Goal: Task Accomplishment & Management: Complete application form

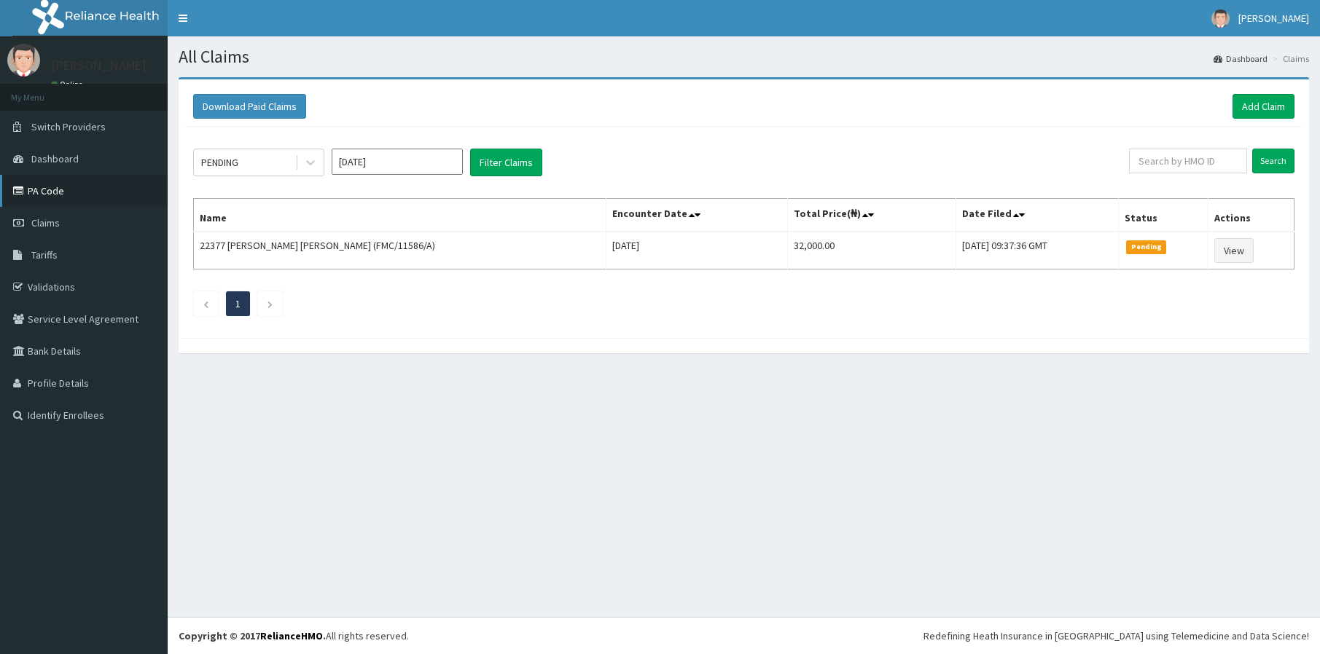
click at [141, 189] on link "PA Code" at bounding box center [84, 191] width 168 height 32
click at [98, 194] on link "PA Code" at bounding box center [84, 191] width 168 height 32
click at [1247, 99] on link "Add Claim" at bounding box center [1263, 106] width 62 height 25
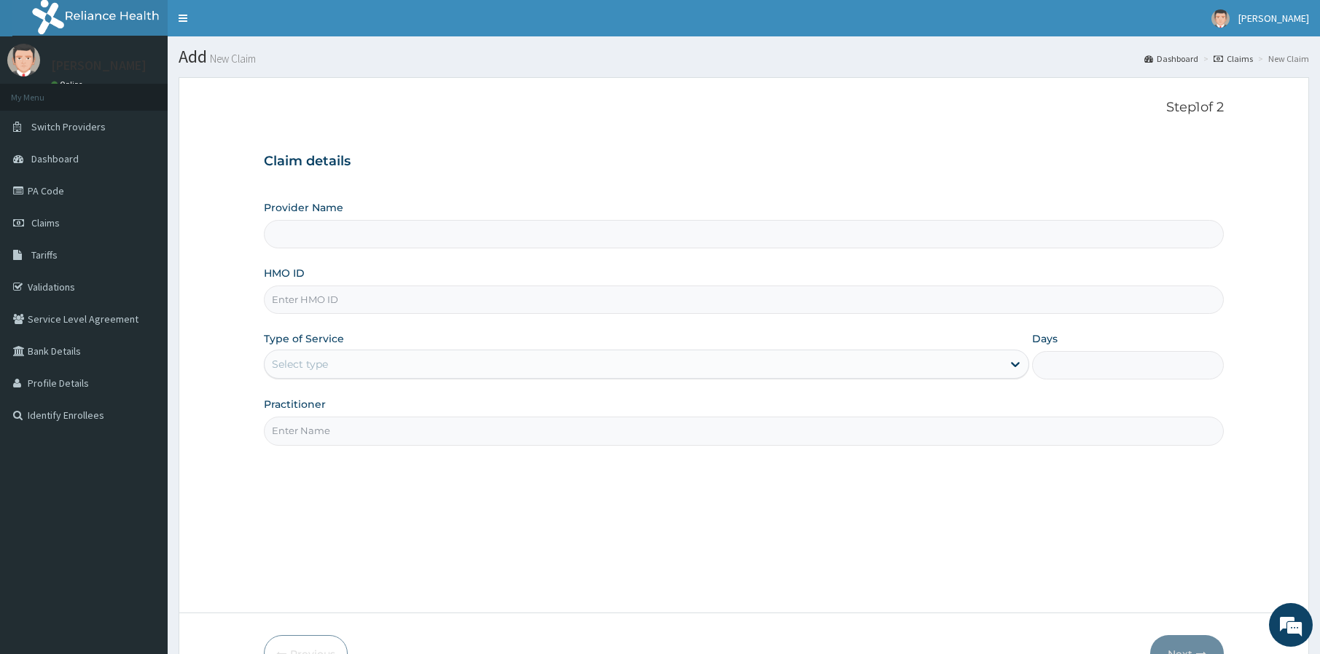
type input "Smile HQ"
click at [406, 303] on input "HMO ID" at bounding box center [744, 300] width 960 height 28
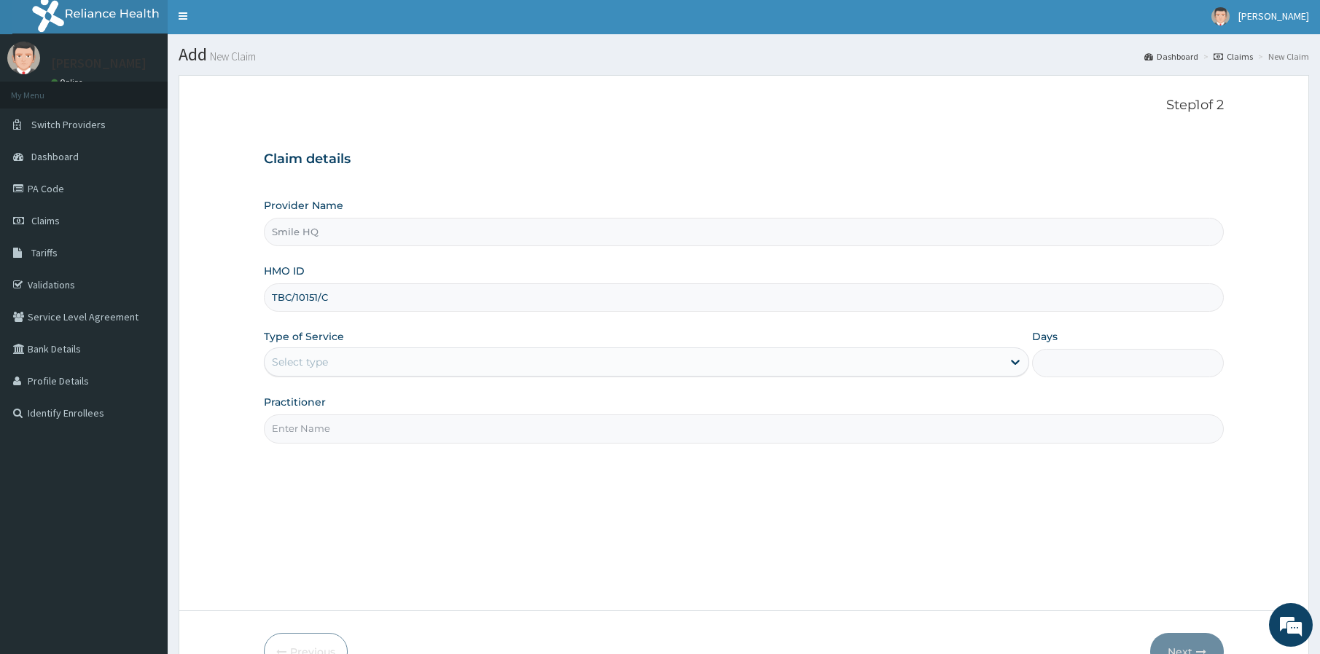
type input "TBC/10151/C"
click at [689, 368] on div "Select type" at bounding box center [633, 362] width 737 height 23
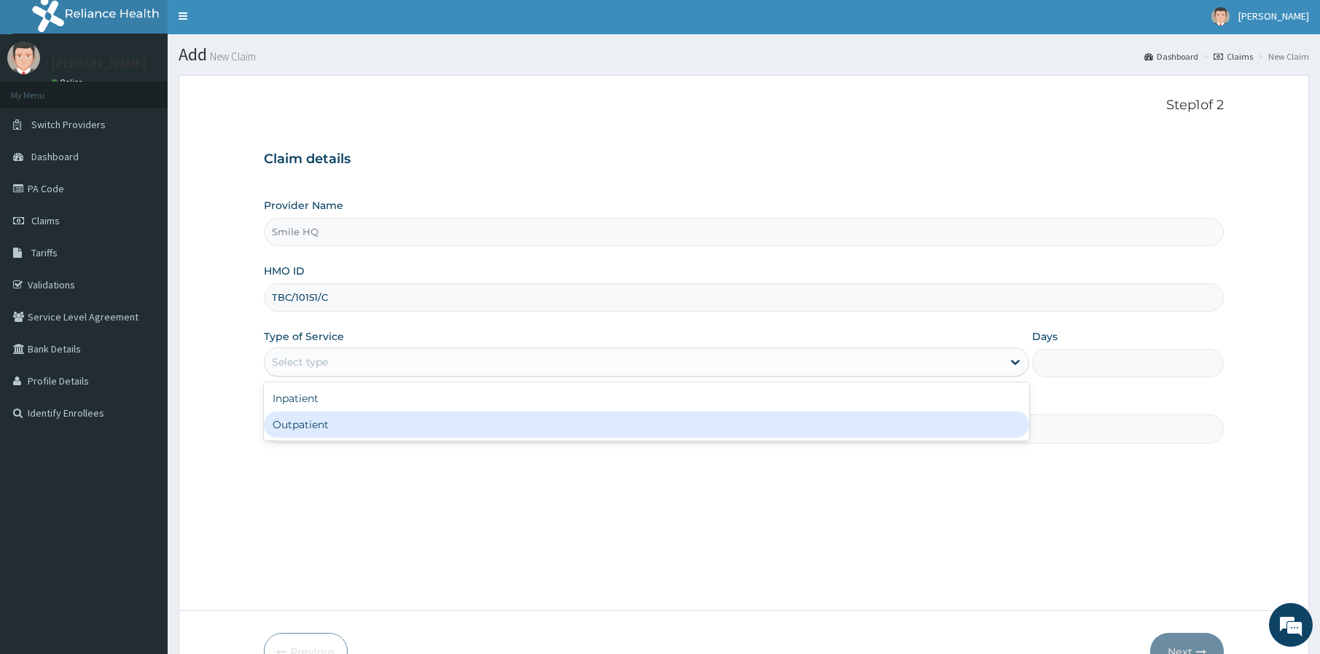
scroll to position [0, 0]
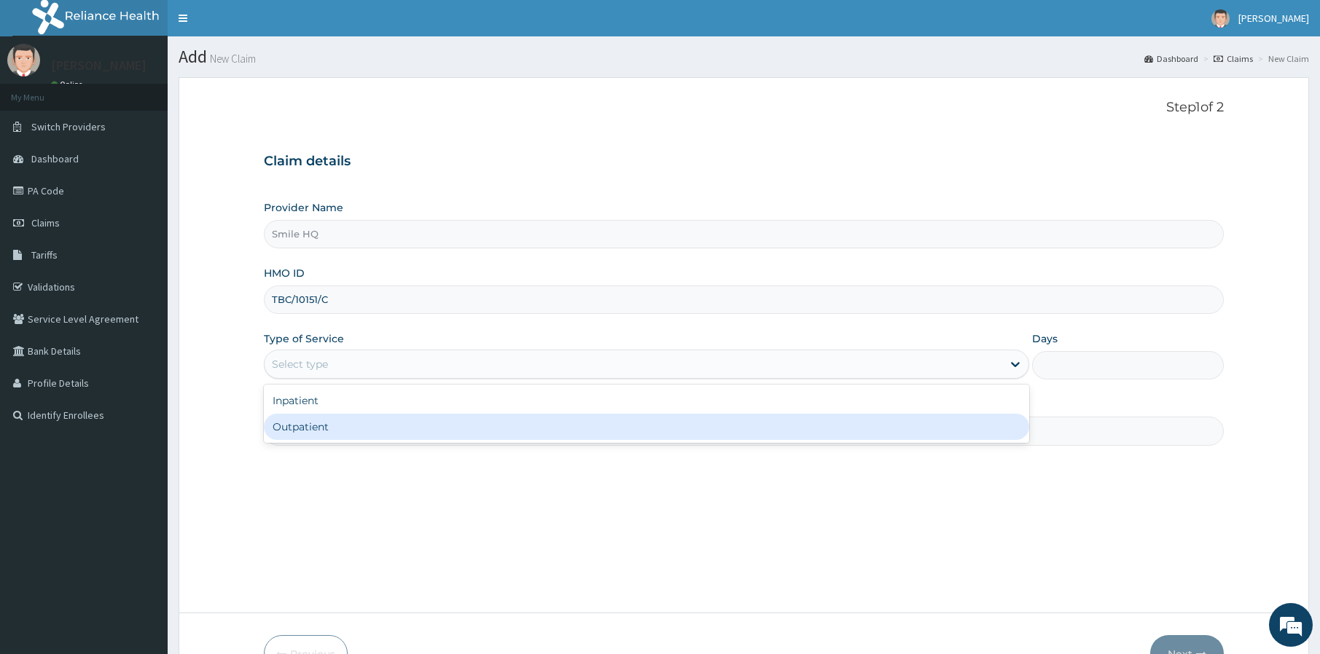
click at [679, 435] on div "Outpatient" at bounding box center [646, 427] width 765 height 26
type input "1"
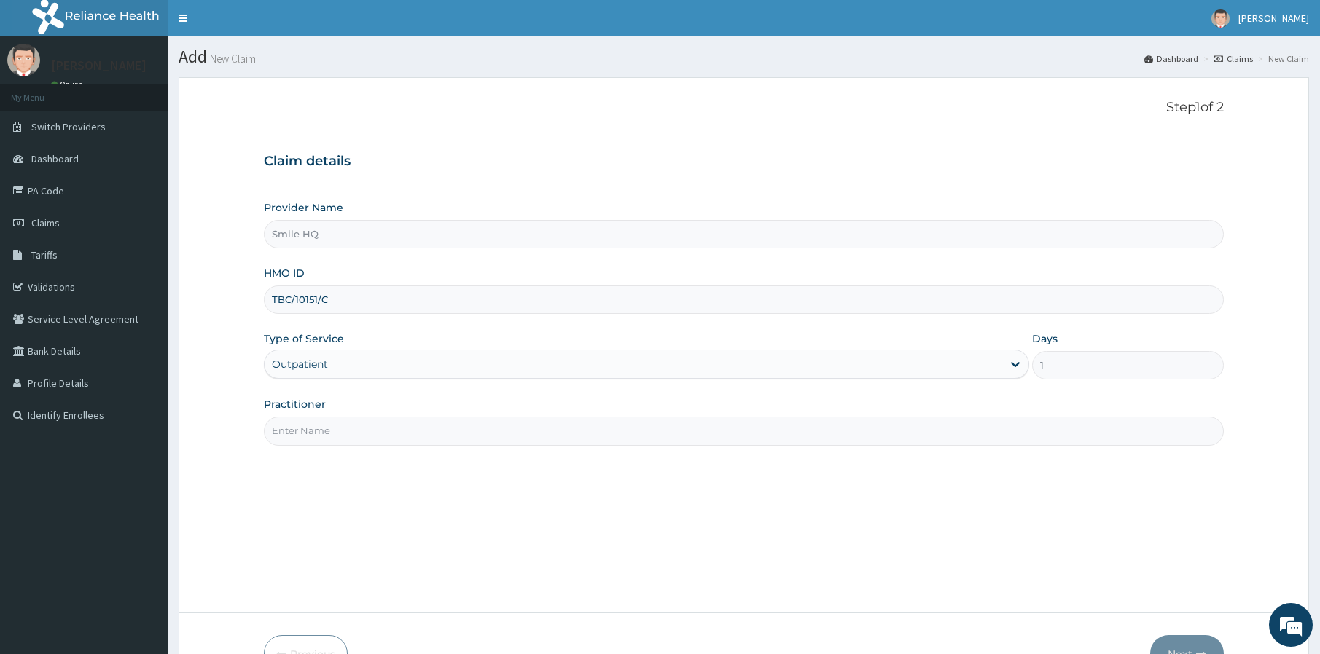
drag, startPoint x: 646, startPoint y: 436, endPoint x: 684, endPoint y: 405, distance: 48.1
click at [646, 435] on input "Practitioner" at bounding box center [744, 431] width 960 height 28
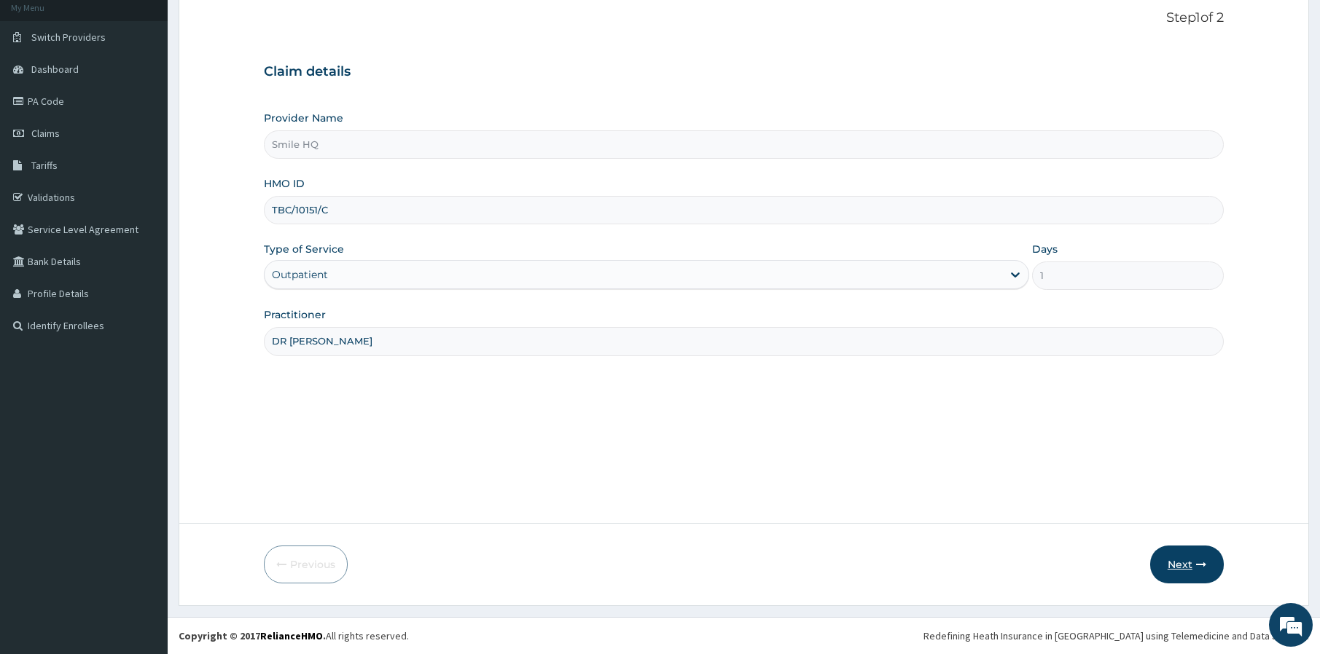
type input "DR [PERSON_NAME]"
click at [1183, 557] on button "Next" at bounding box center [1187, 565] width 74 height 38
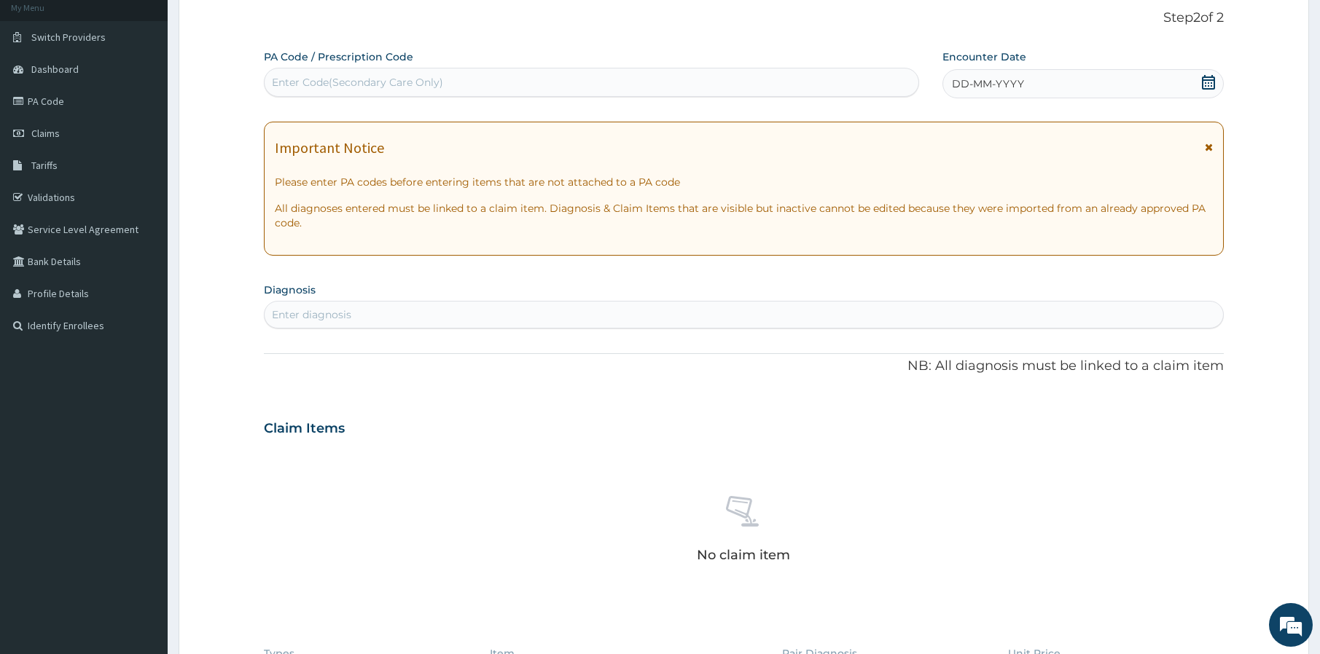
click at [318, 71] on div "Enter Code(Secondary Care Only)" at bounding box center [592, 82] width 654 height 23
paste input "PA/DC2296"
type input "PA/DC2296"
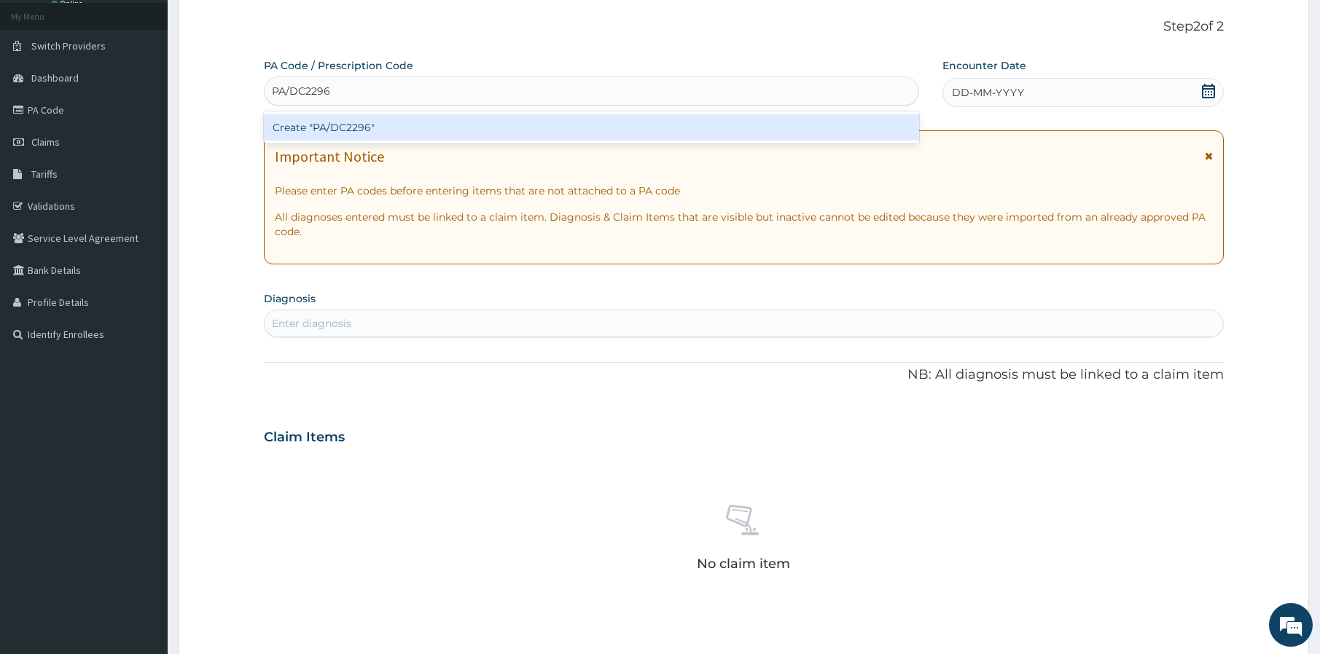
click at [691, 123] on div "Create "PA/DC2296"" at bounding box center [591, 127] width 655 height 26
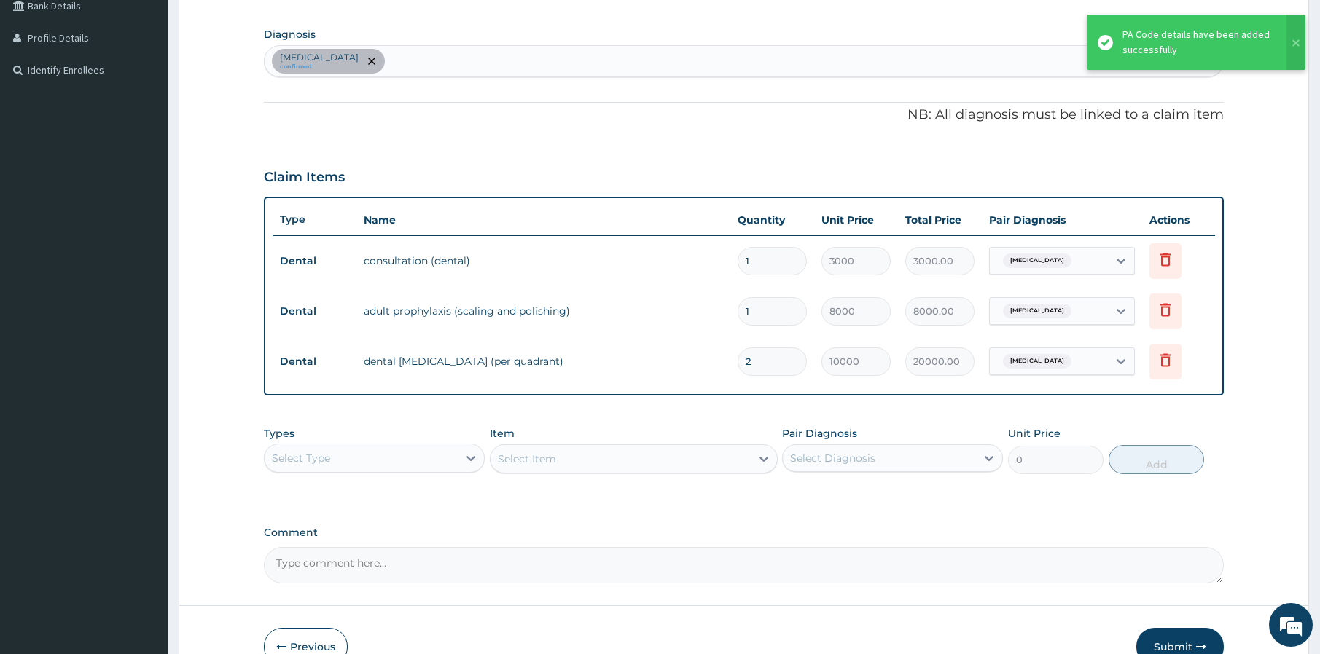
scroll to position [428, 0]
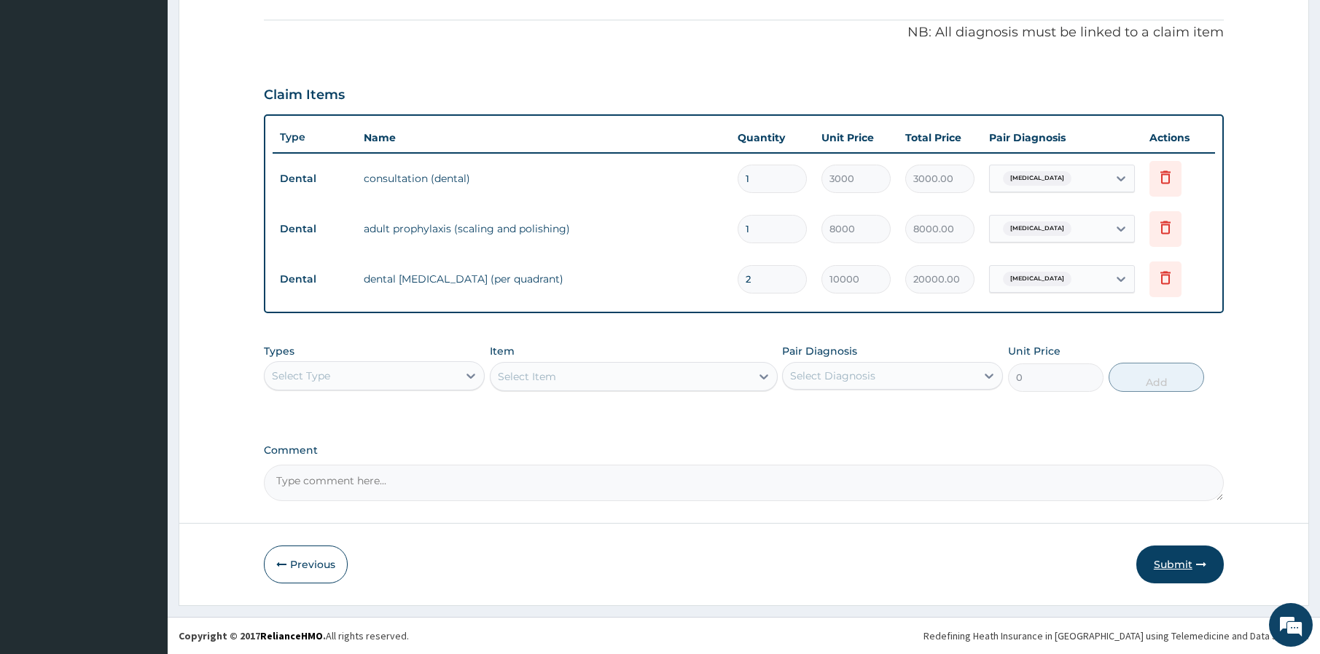
click at [1170, 564] on button "Submit" at bounding box center [1179, 565] width 87 height 38
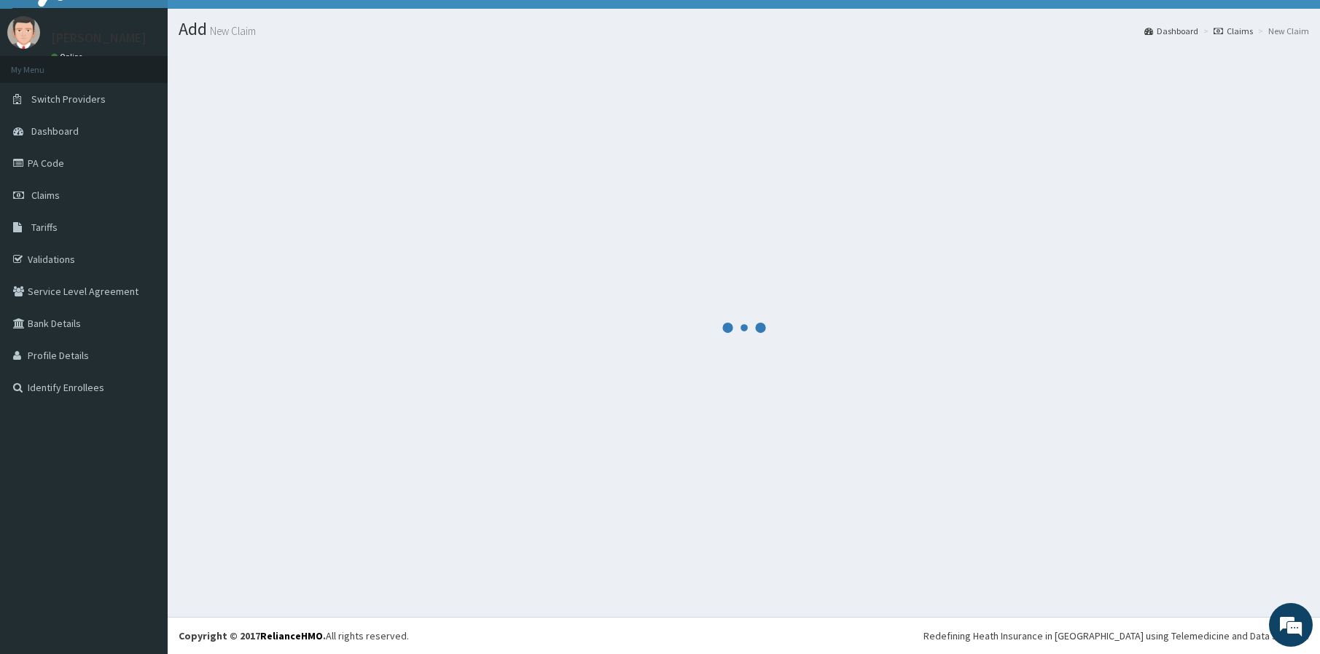
scroll to position [426, 0]
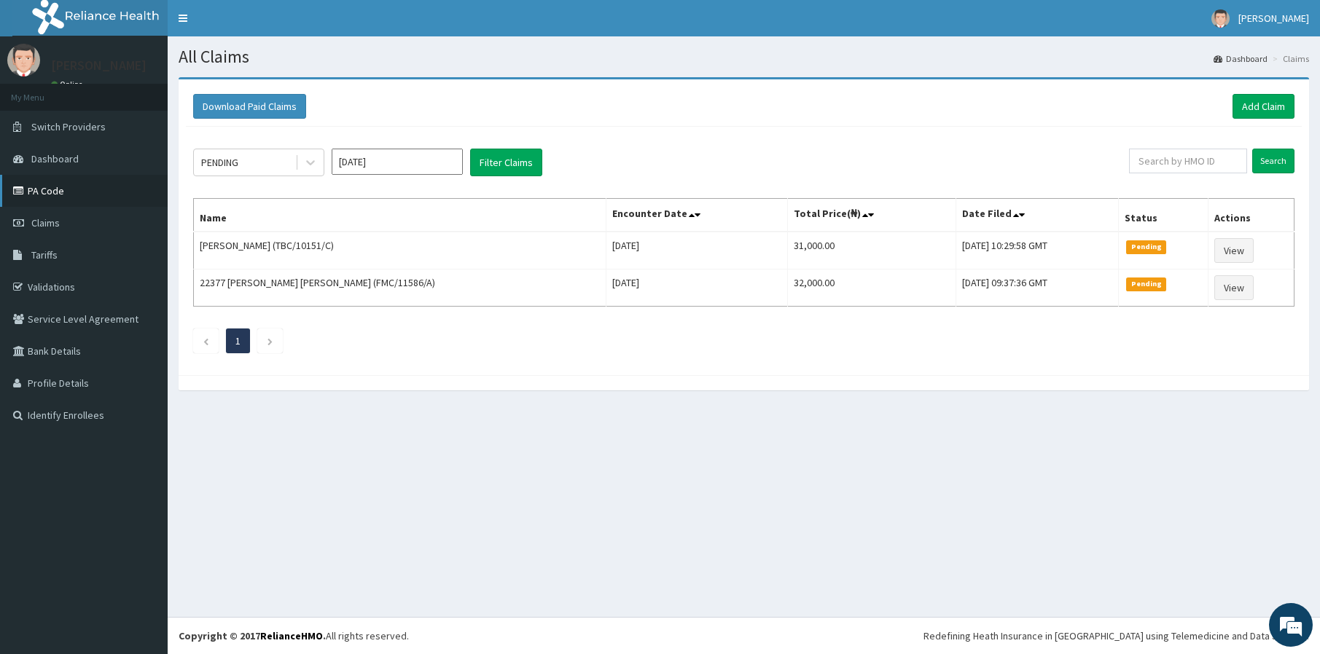
click at [53, 195] on link "PA Code" at bounding box center [84, 191] width 168 height 32
click at [1261, 116] on link "Add Claim" at bounding box center [1263, 106] width 62 height 25
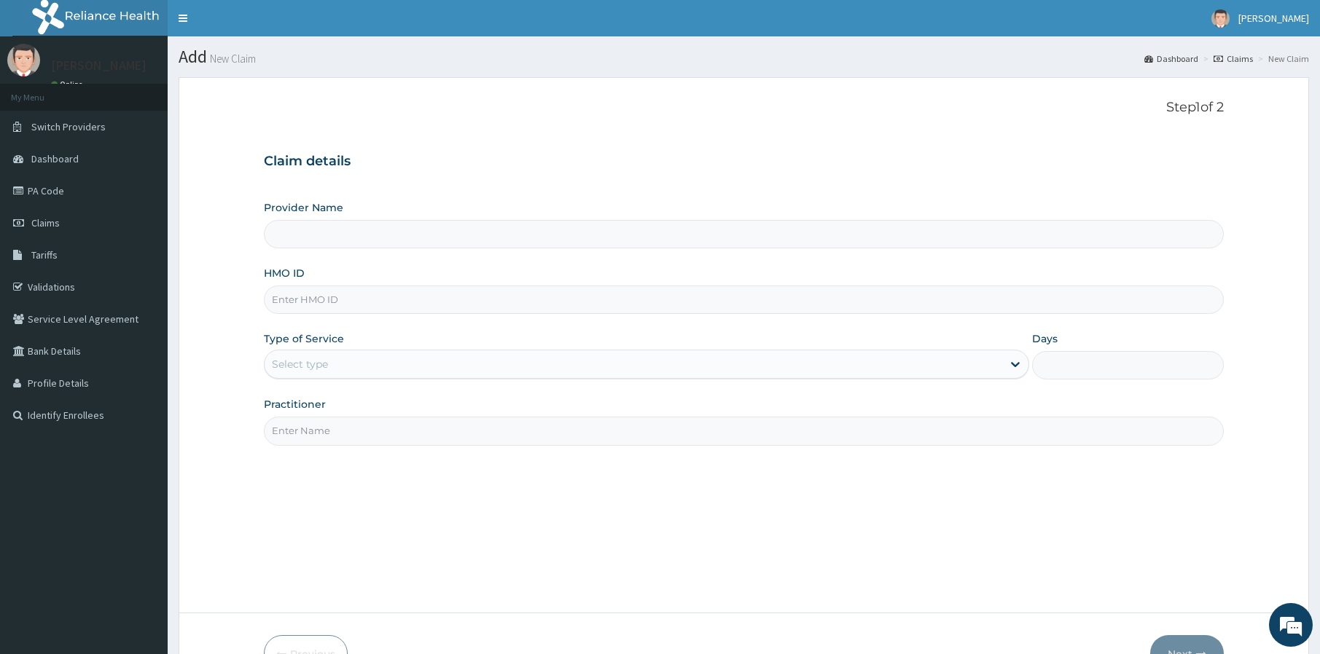
drag, startPoint x: 345, startPoint y: 236, endPoint x: 853, endPoint y: 178, distance: 511.2
click at [347, 236] on input "Provider Name" at bounding box center [744, 234] width 960 height 28
type input "Smile HQ"
click at [405, 306] on input "HMO ID" at bounding box center [744, 300] width 960 height 28
type input "TBC/10151/D"
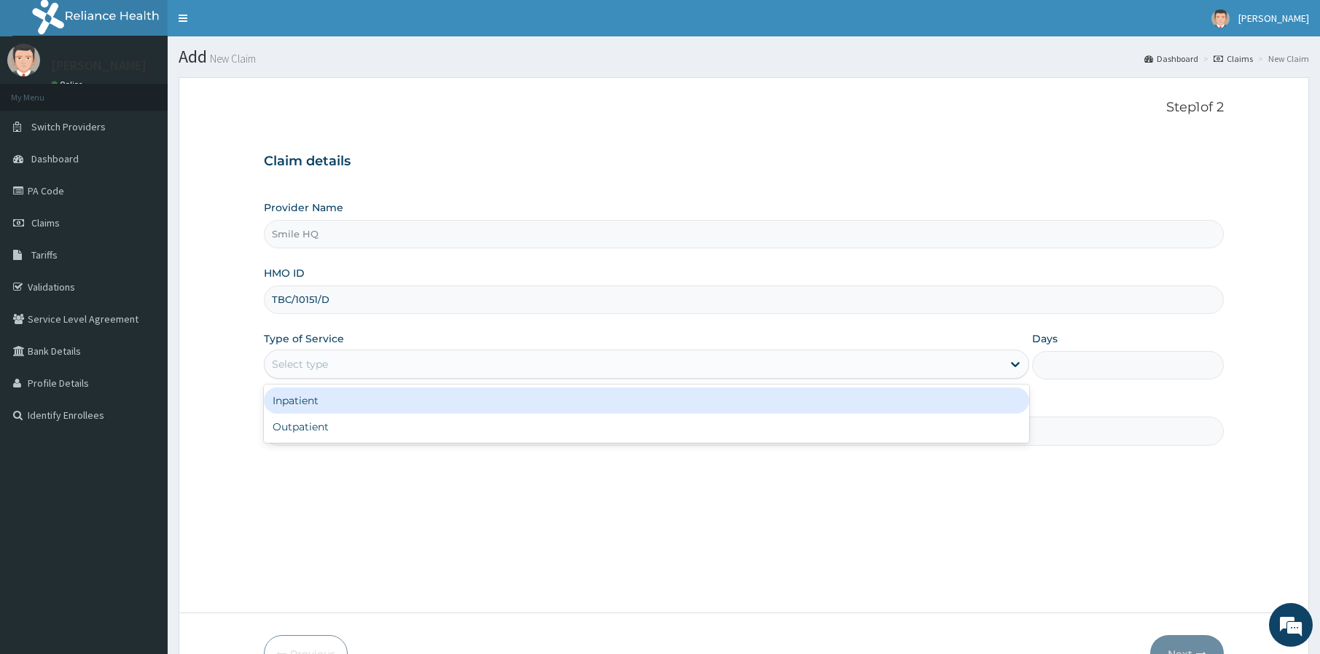
click at [839, 355] on div "Select type" at bounding box center [633, 364] width 737 height 23
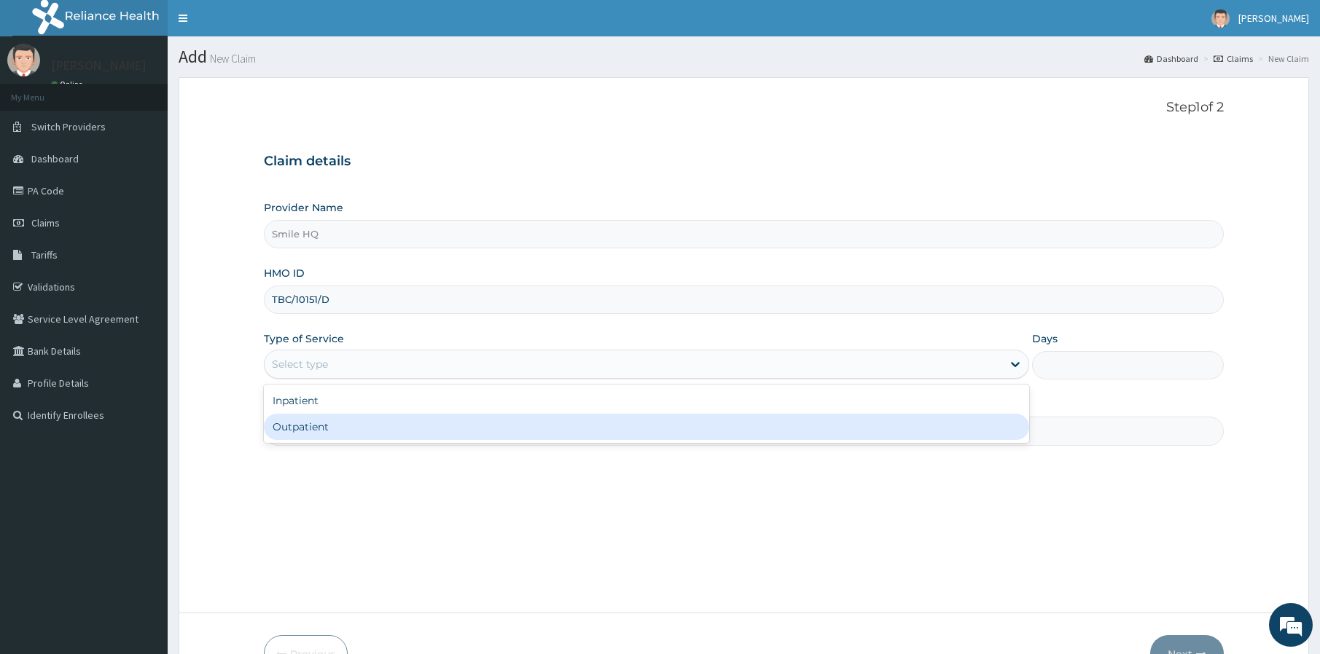
click at [832, 437] on div "Outpatient" at bounding box center [646, 427] width 765 height 26
type input "1"
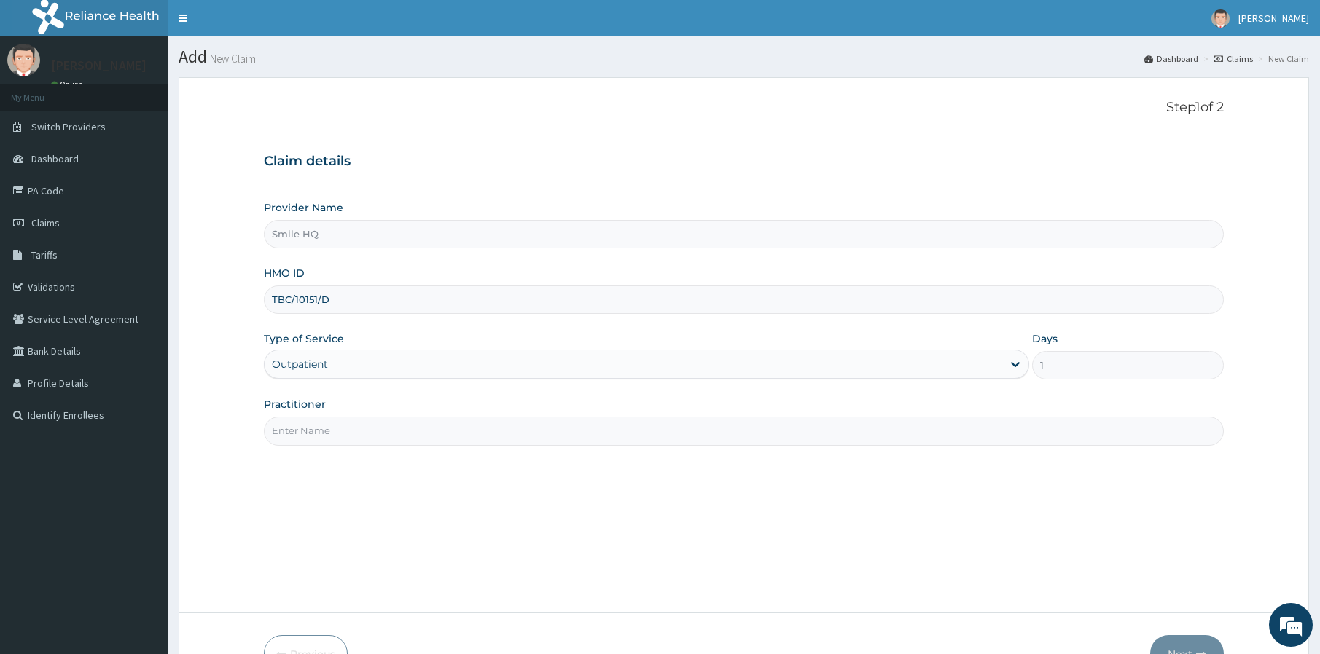
drag, startPoint x: 718, startPoint y: 445, endPoint x: 830, endPoint y: 380, distance: 128.6
click at [718, 443] on input "Practitioner" at bounding box center [744, 431] width 960 height 28
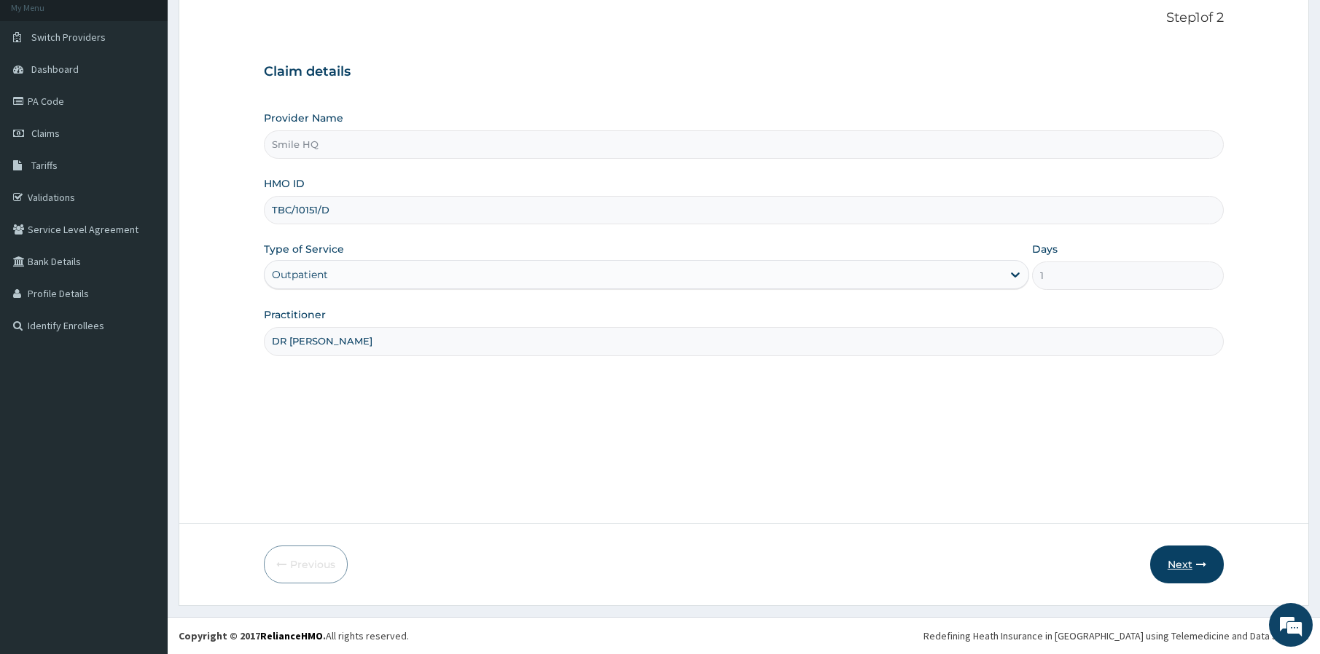
type input "DR SOMTO"
click at [1178, 547] on button "Next" at bounding box center [1187, 565] width 74 height 38
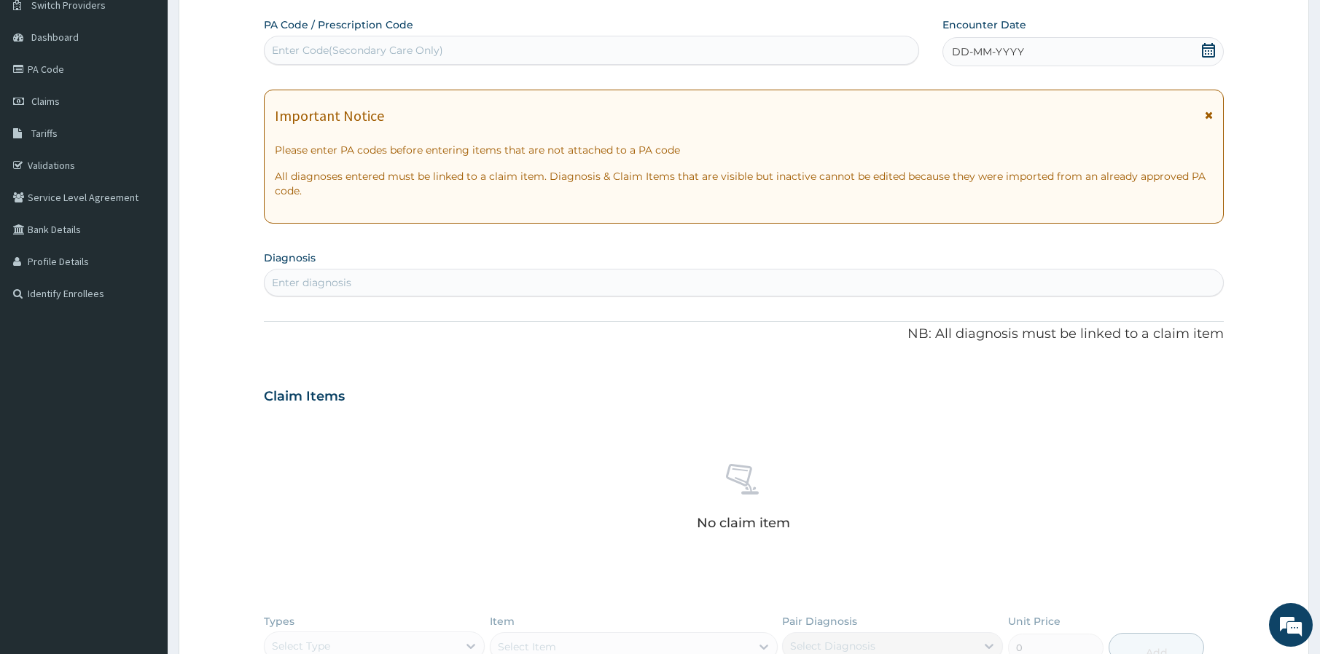
click at [538, 58] on div "Enter Code(Secondary Care Only)" at bounding box center [592, 50] width 654 height 23
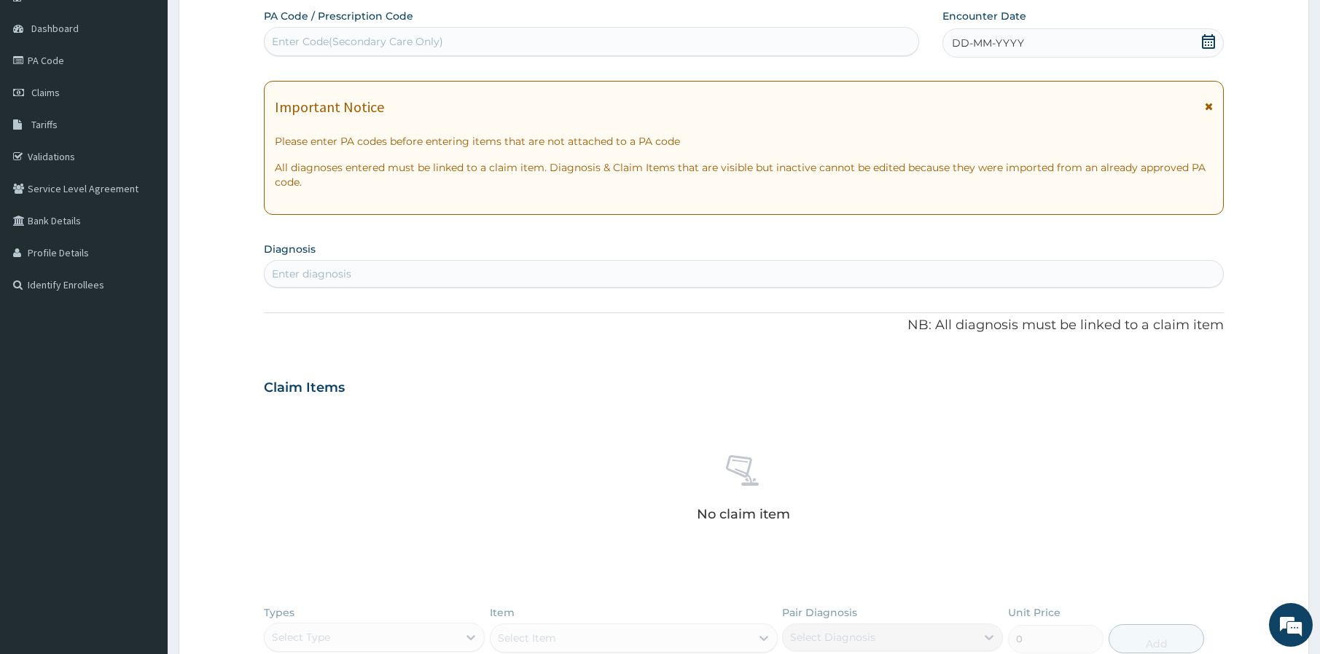
paste input "PA/CA0714"
type input "PA/CA0714"
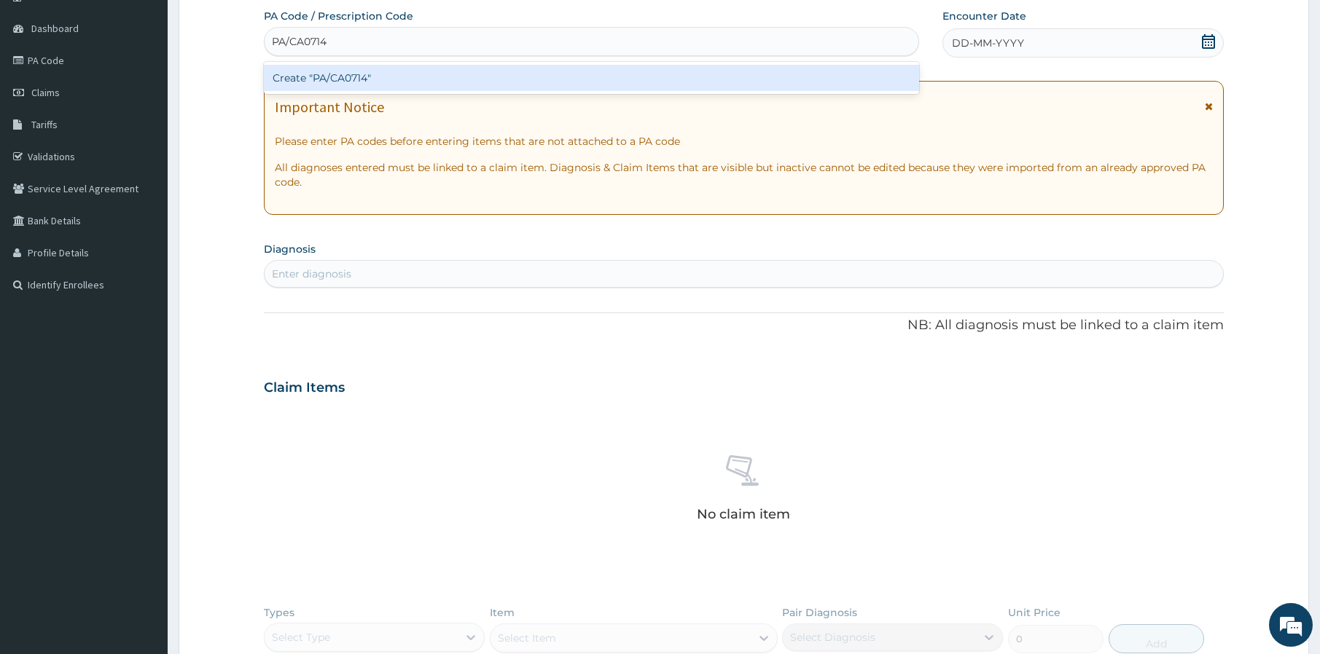
click at [731, 77] on div "Create "PA/CA0714"" at bounding box center [591, 78] width 655 height 26
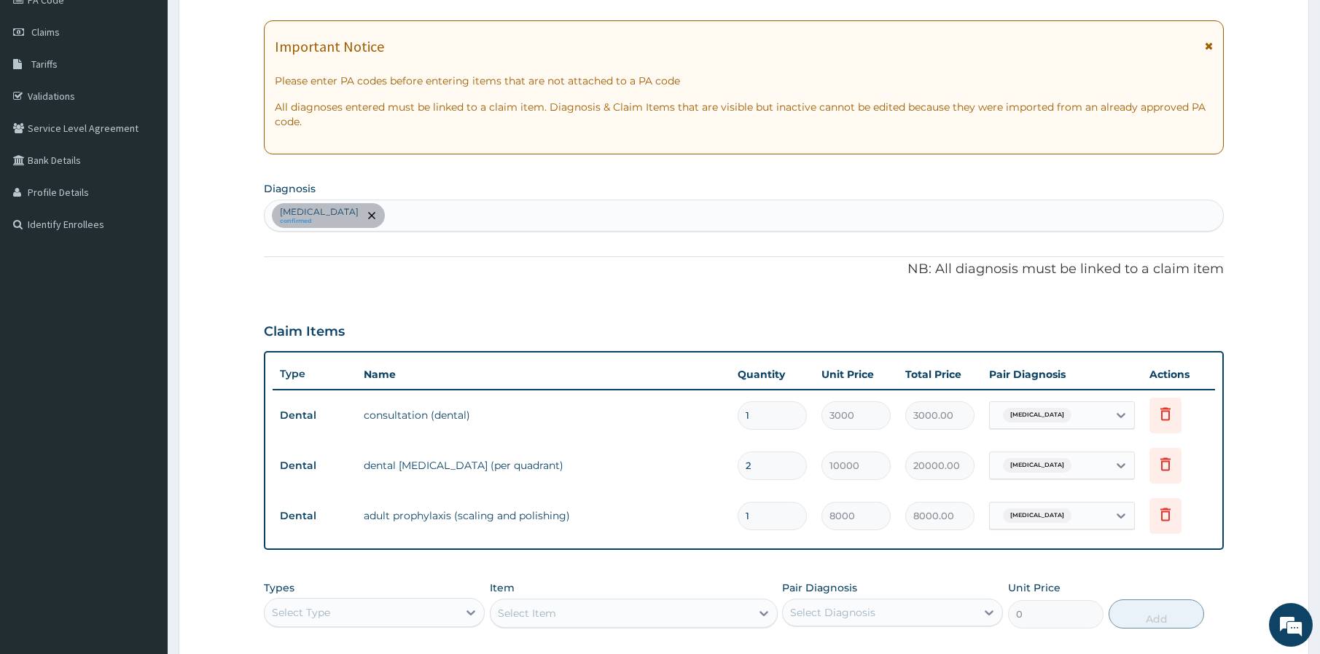
scroll to position [428, 0]
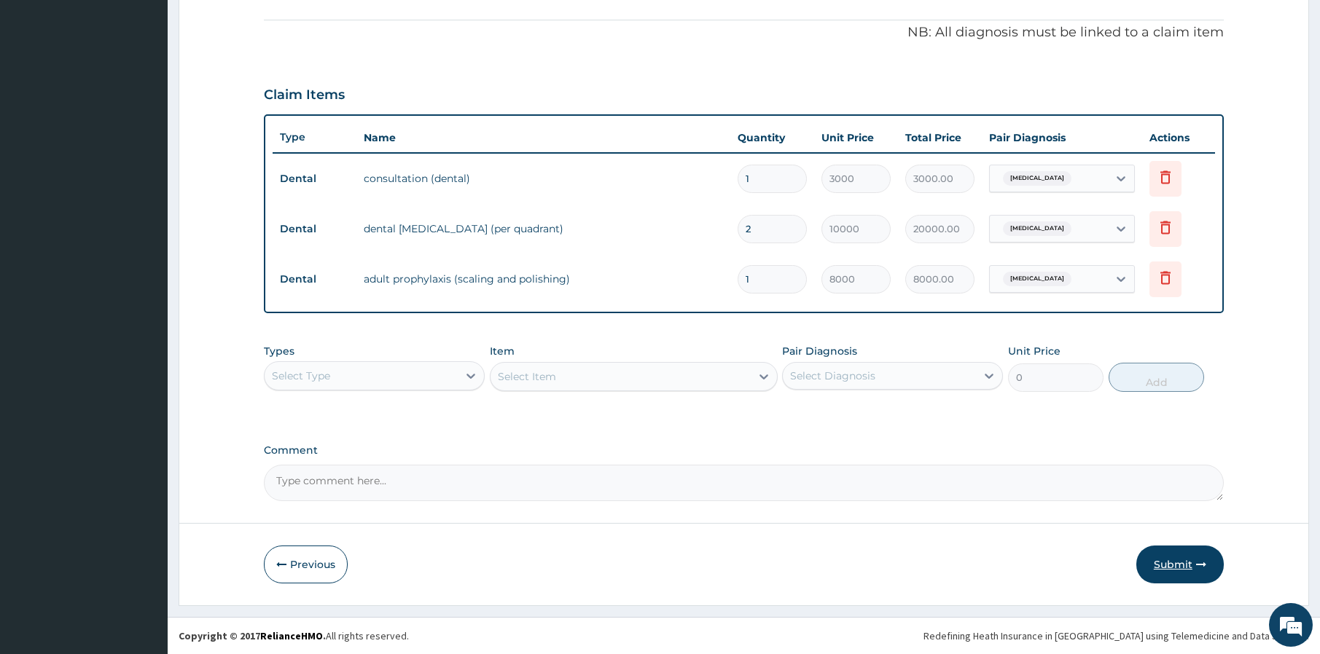
click at [1161, 572] on button "Submit" at bounding box center [1179, 565] width 87 height 38
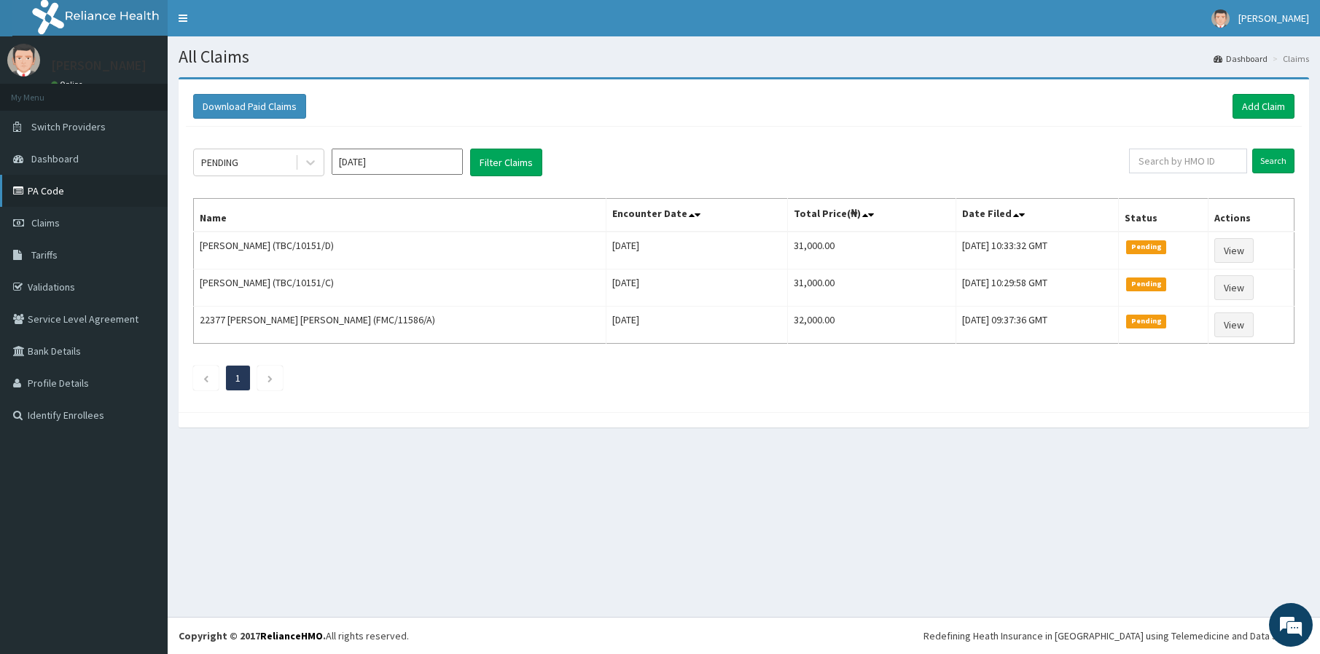
click at [84, 194] on link "PA Code" at bounding box center [84, 191] width 168 height 32
click at [1279, 103] on link "Add Claim" at bounding box center [1263, 106] width 62 height 25
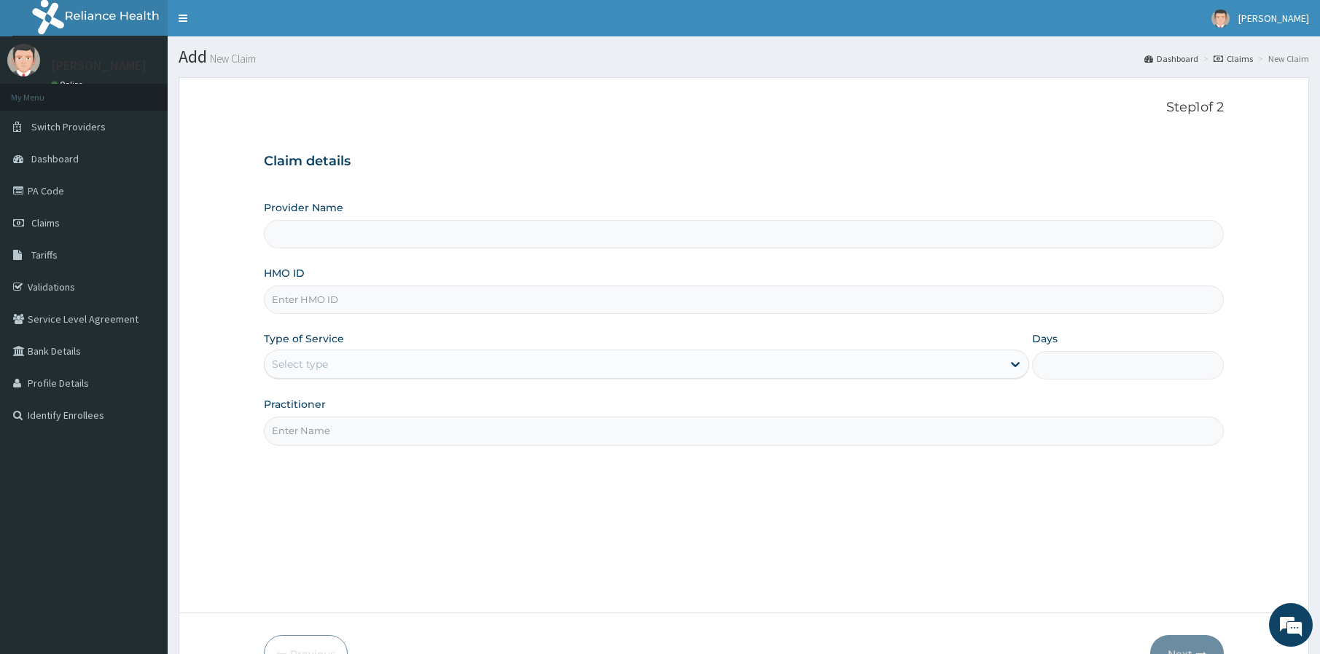
drag, startPoint x: 380, startPoint y: 297, endPoint x: 411, endPoint y: 295, distance: 30.6
click at [381, 297] on input "HMO ID" at bounding box center [744, 300] width 960 height 28
type input "T"
type input "Smile HQ"
type input "TBC/10151/E"
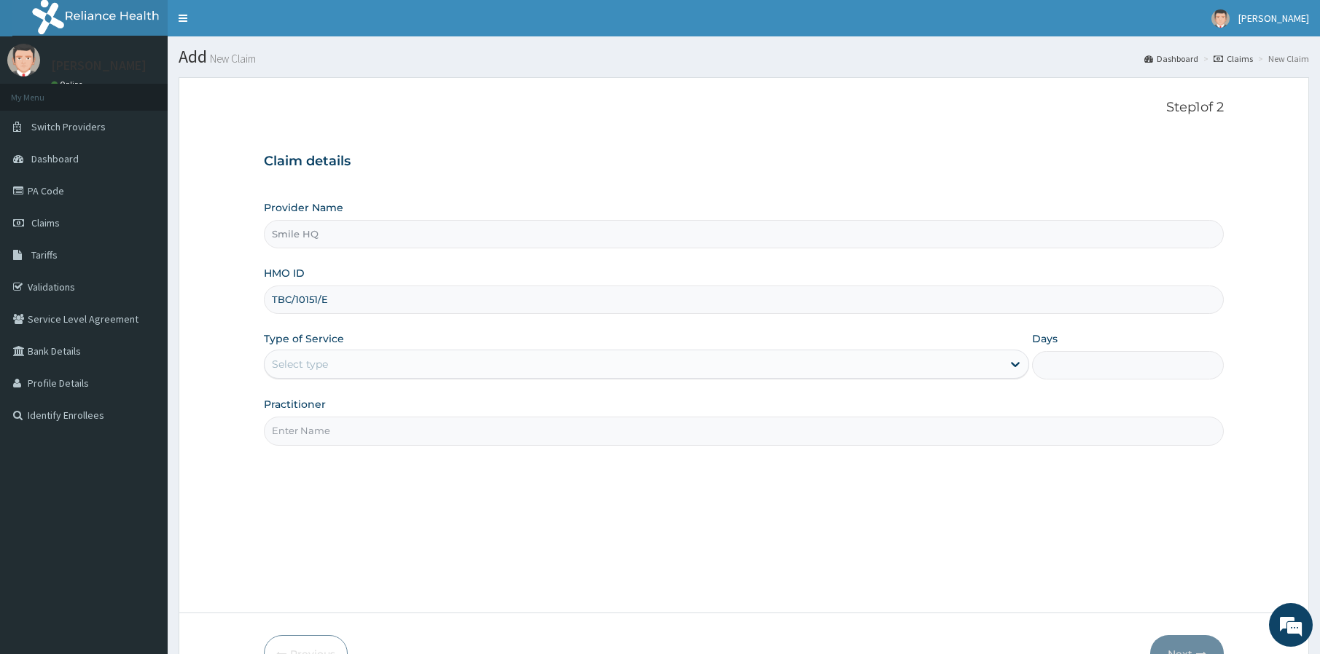
click at [743, 367] on div "Select type" at bounding box center [633, 364] width 737 height 23
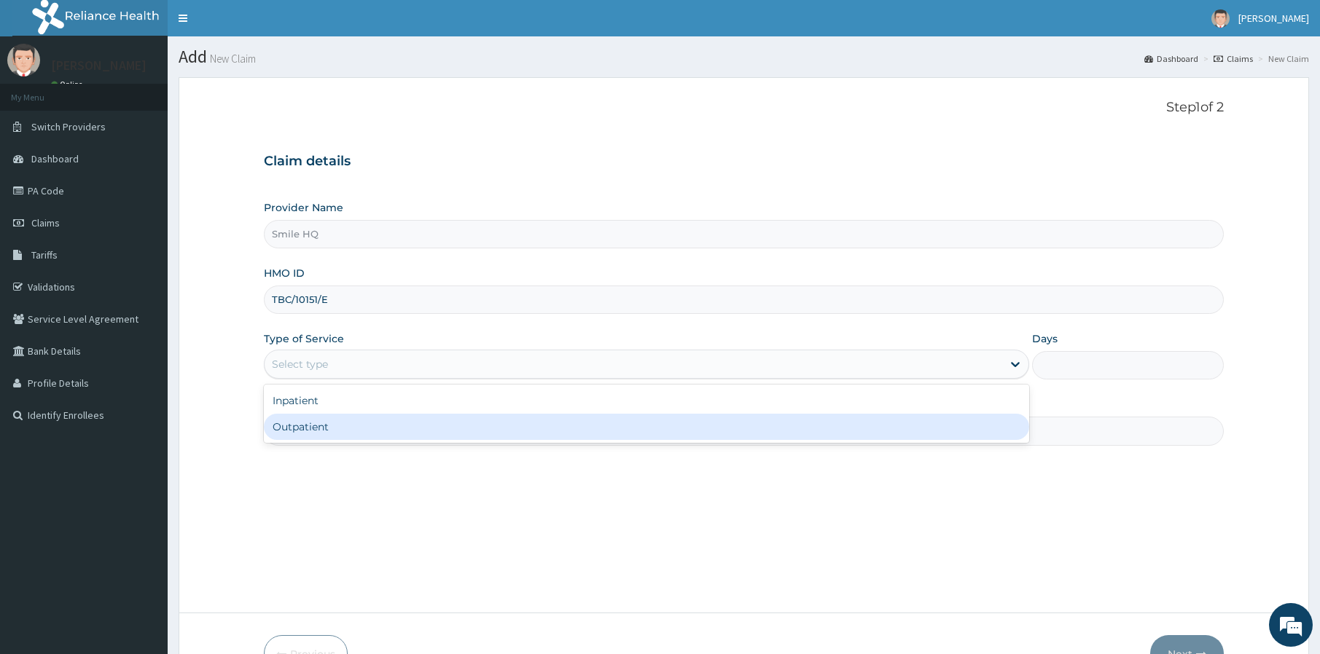
click at [716, 430] on div "Outpatient" at bounding box center [646, 427] width 765 height 26
type input "1"
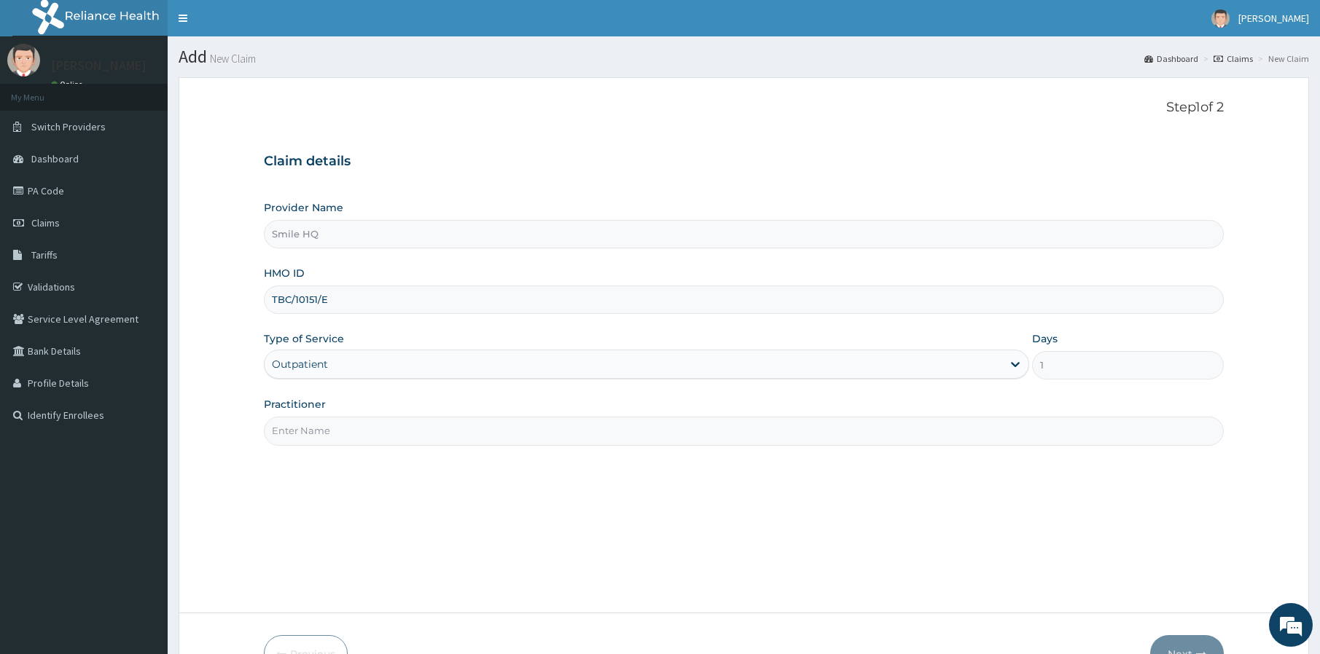
click at [627, 440] on input "Practitioner" at bounding box center [744, 431] width 960 height 28
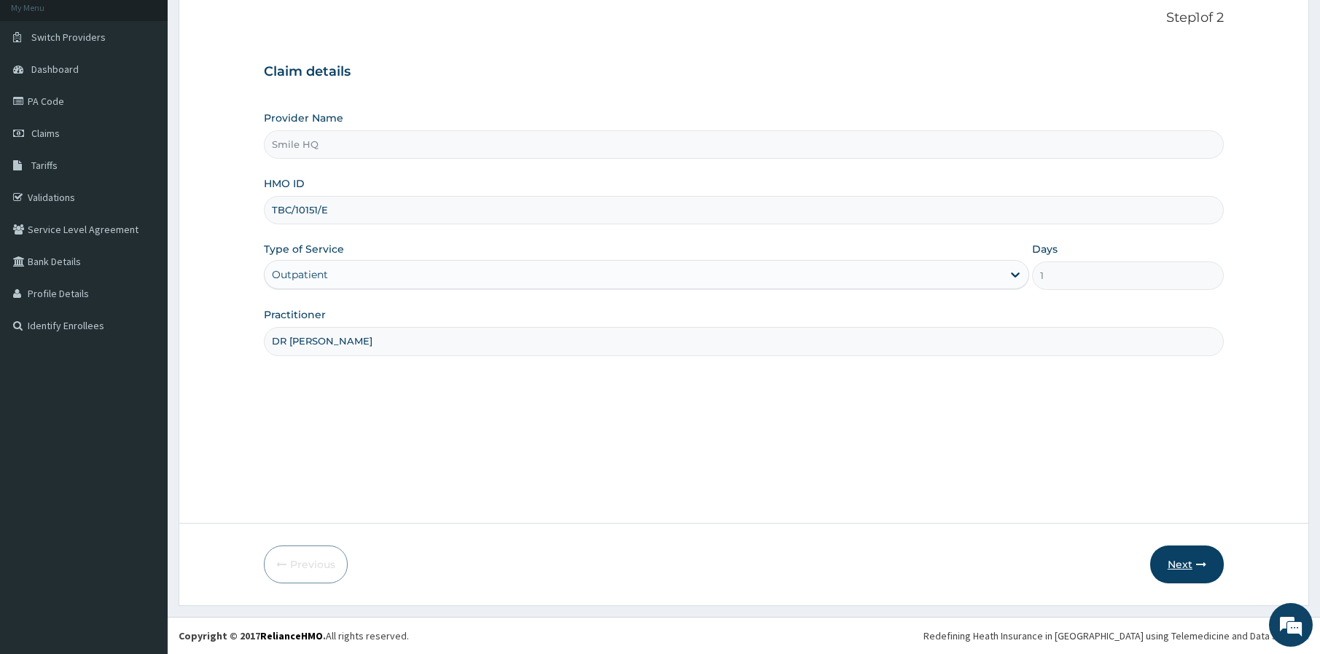
type input "DR SOMTO"
click at [1185, 560] on button "Next" at bounding box center [1187, 568] width 74 height 38
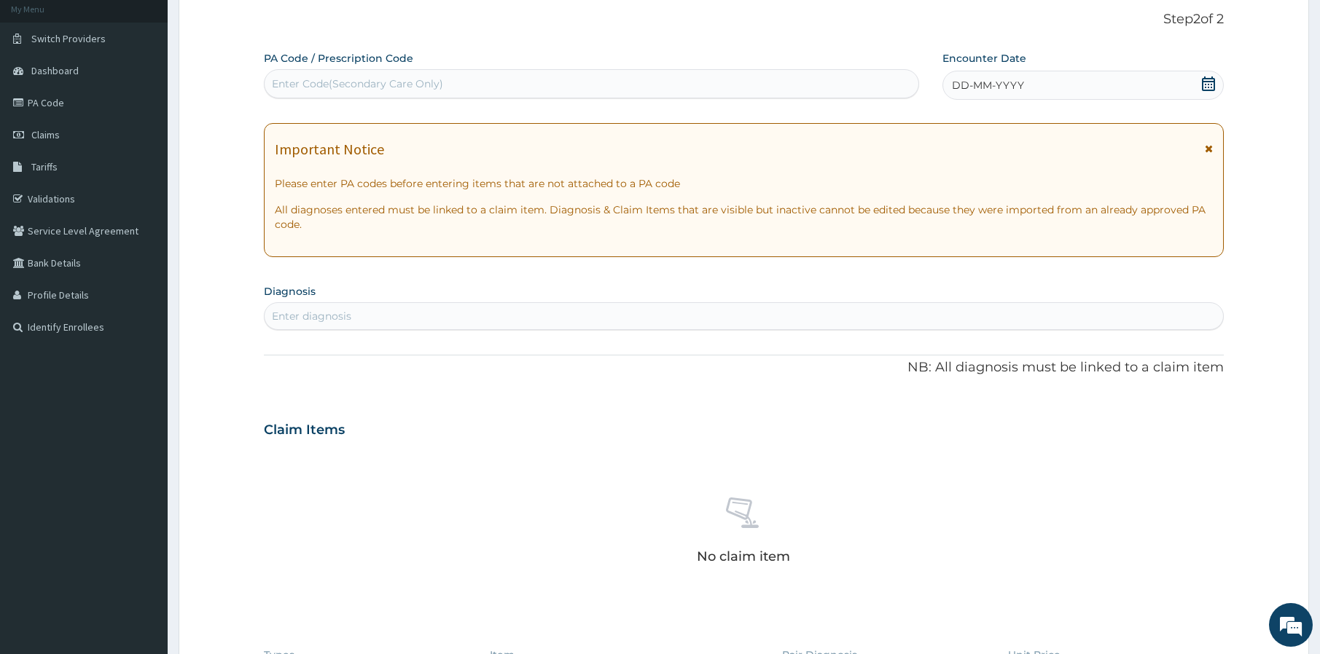
scroll to position [85, 0]
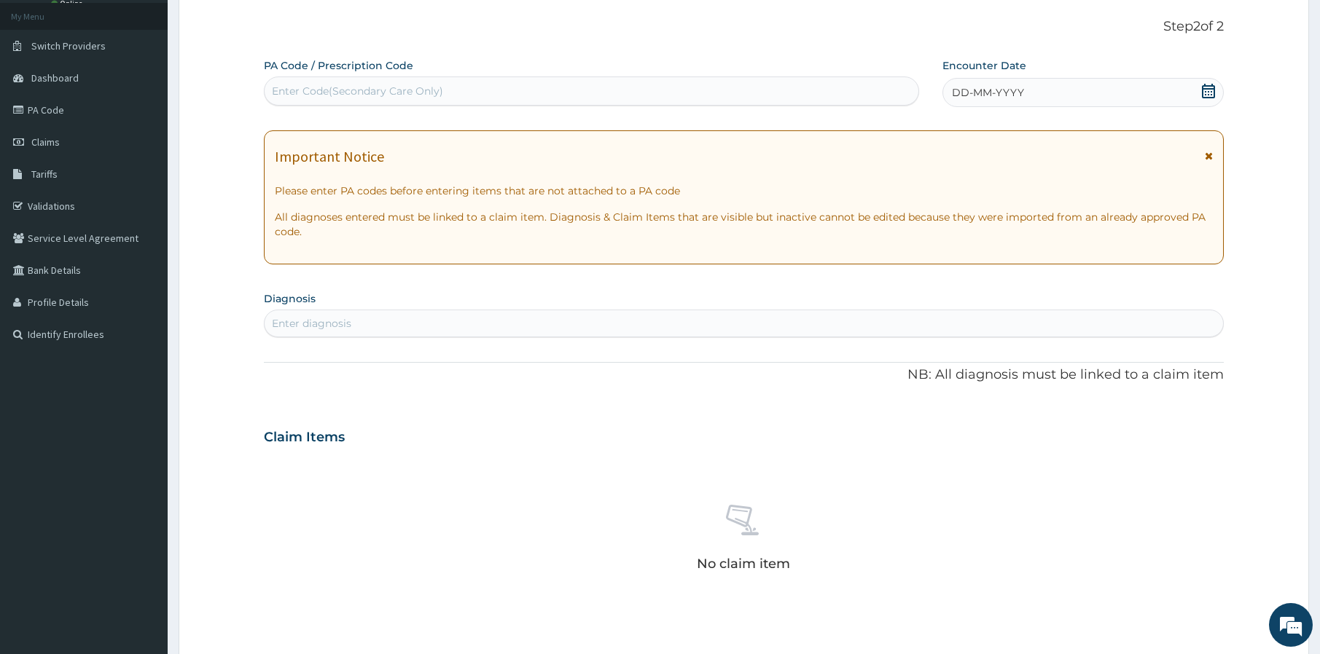
click at [313, 82] on div "Enter Code(Secondary Care Only)" at bounding box center [592, 90] width 654 height 23
paste input "PA/035BB2"
type input "PA/035BB2"
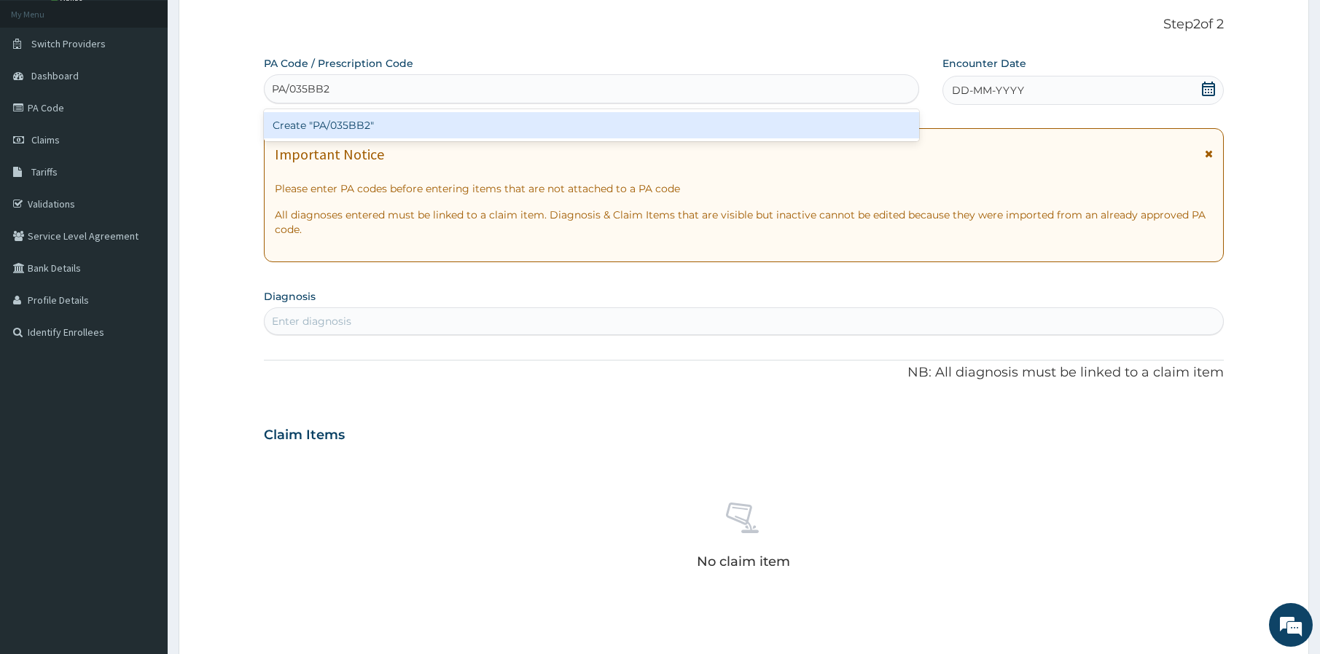
click at [503, 119] on div "Create "PA/035BB2"" at bounding box center [591, 125] width 655 height 26
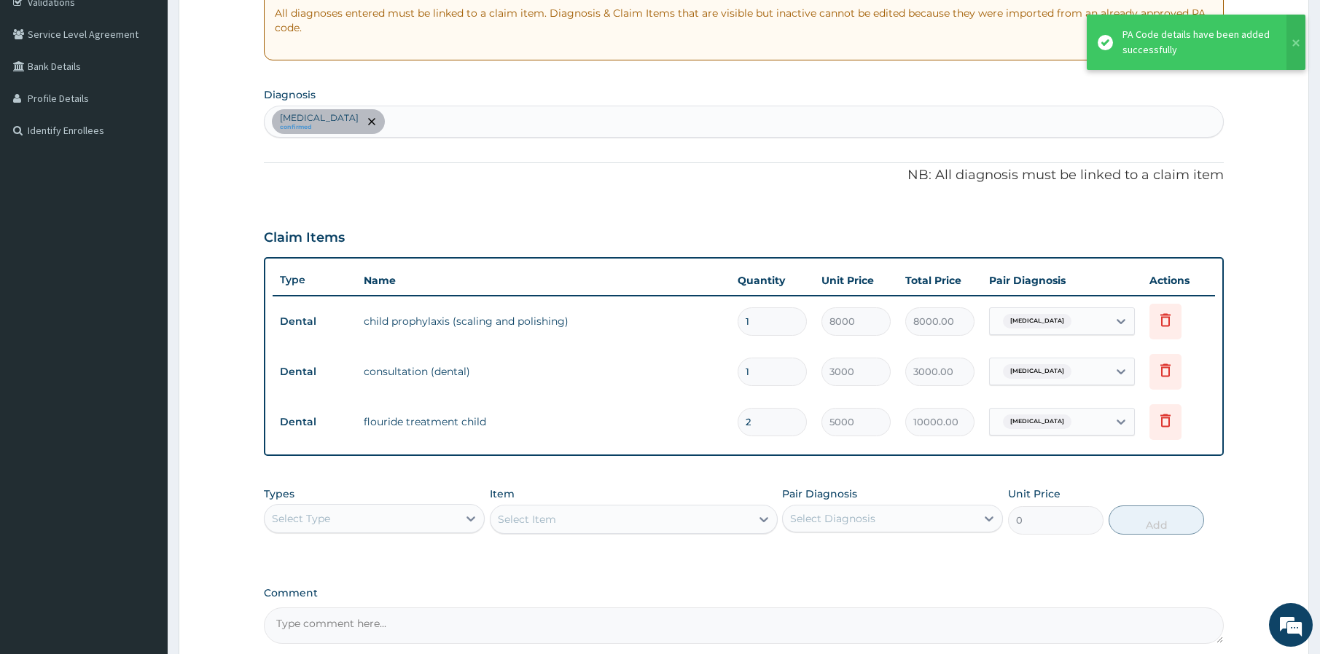
scroll to position [428, 0]
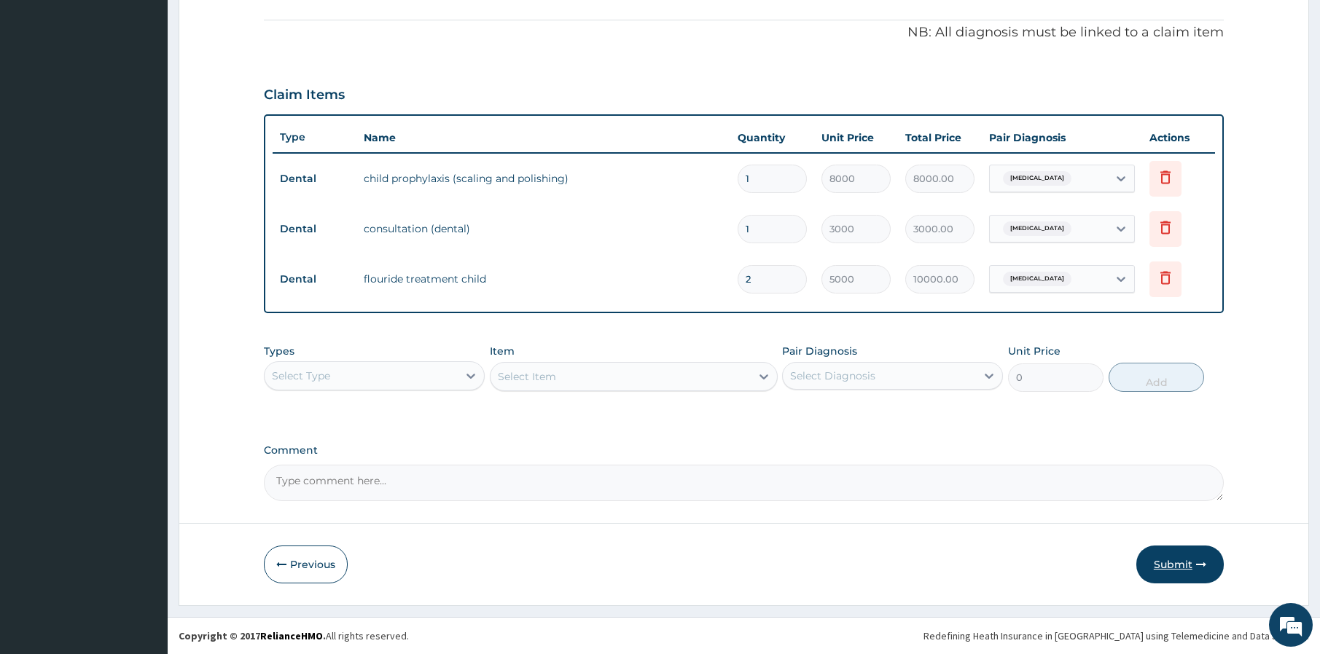
click at [1203, 576] on button "Submit" at bounding box center [1179, 565] width 87 height 38
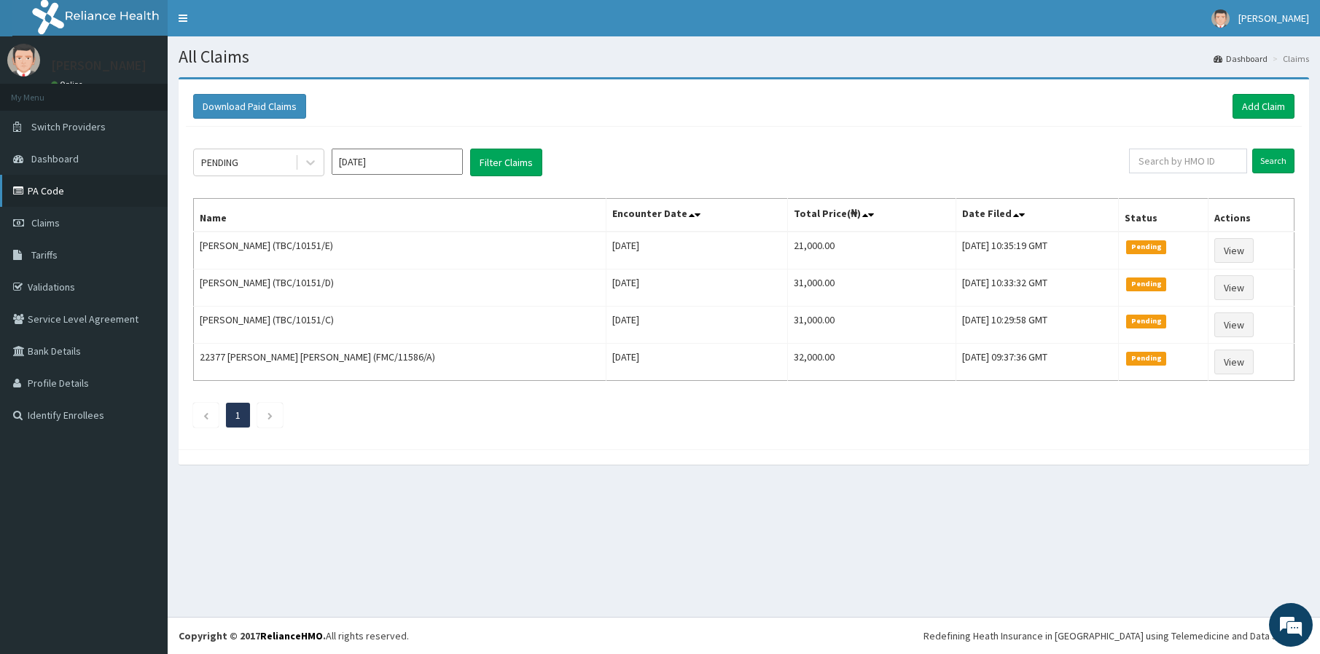
click at [104, 192] on link "PA Code" at bounding box center [84, 191] width 168 height 32
